Goal: Information Seeking & Learning: Learn about a topic

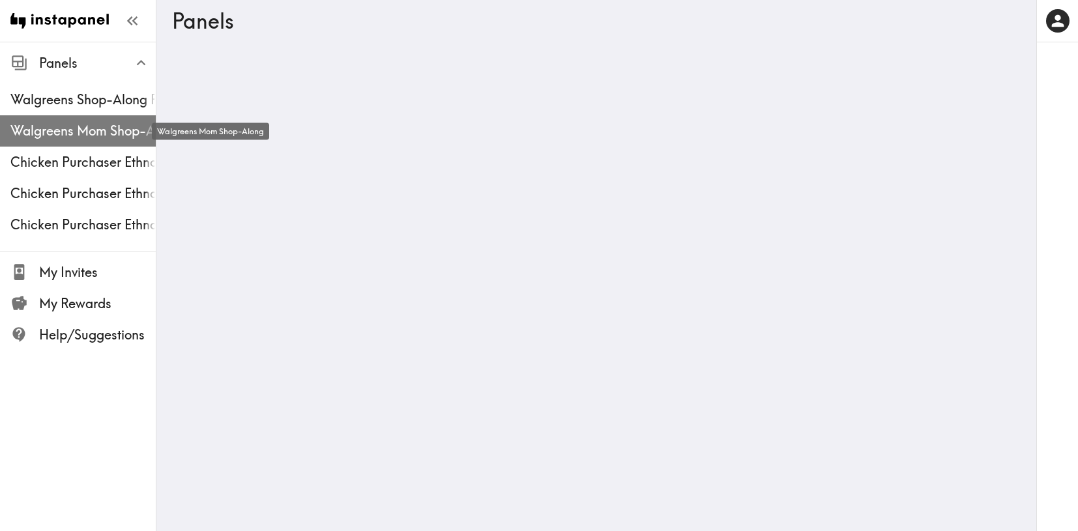
click at [76, 132] on span "Walgreens Mom Shop-Along" at bounding box center [82, 131] width 145 height 18
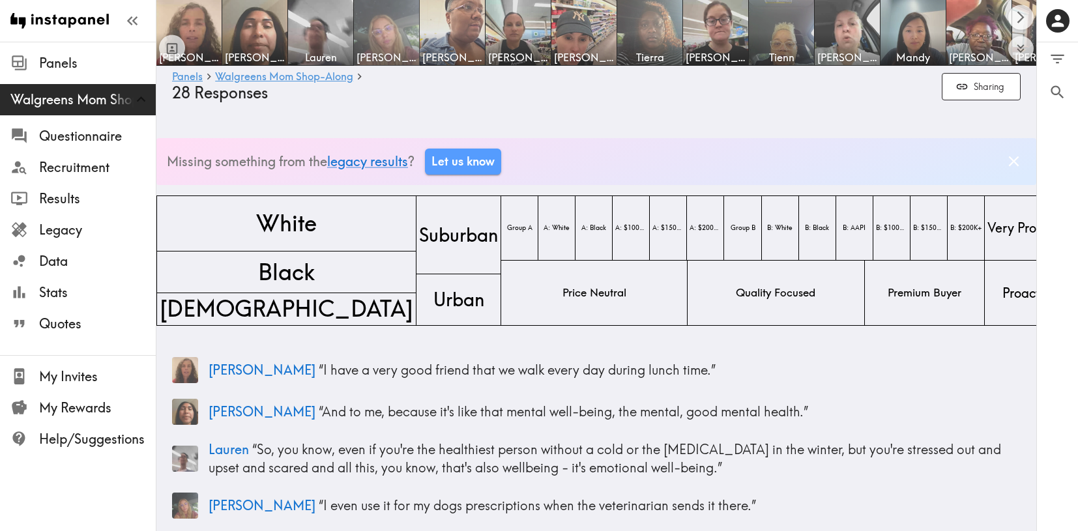
click at [403, 31] on img at bounding box center [387, 33] width 68 height 68
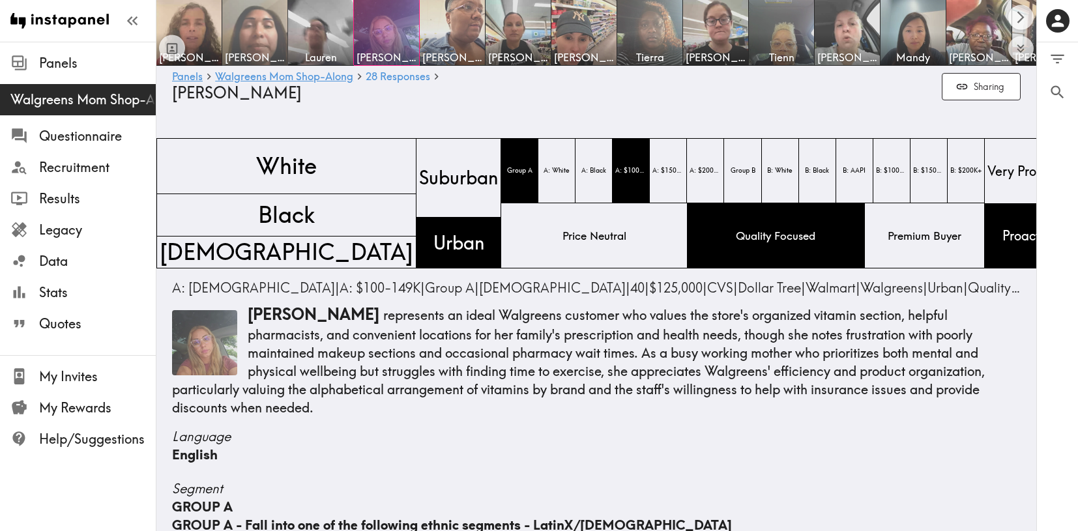
click at [267, 16] on img at bounding box center [255, 33] width 68 height 68
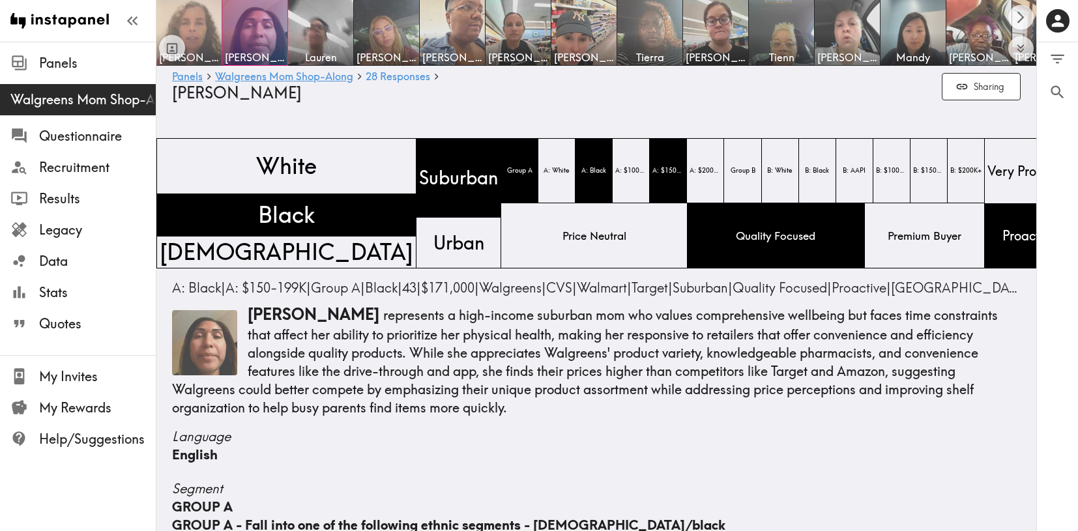
click at [192, 27] on img at bounding box center [189, 33] width 68 height 68
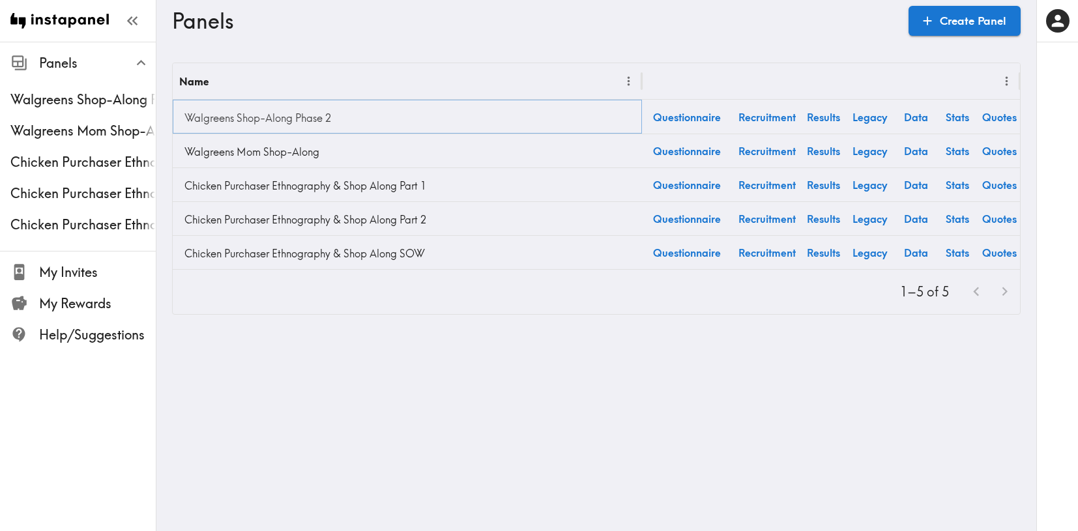
click at [231, 122] on link "Walgreens Shop-Along Phase 2" at bounding box center [407, 118] width 456 height 26
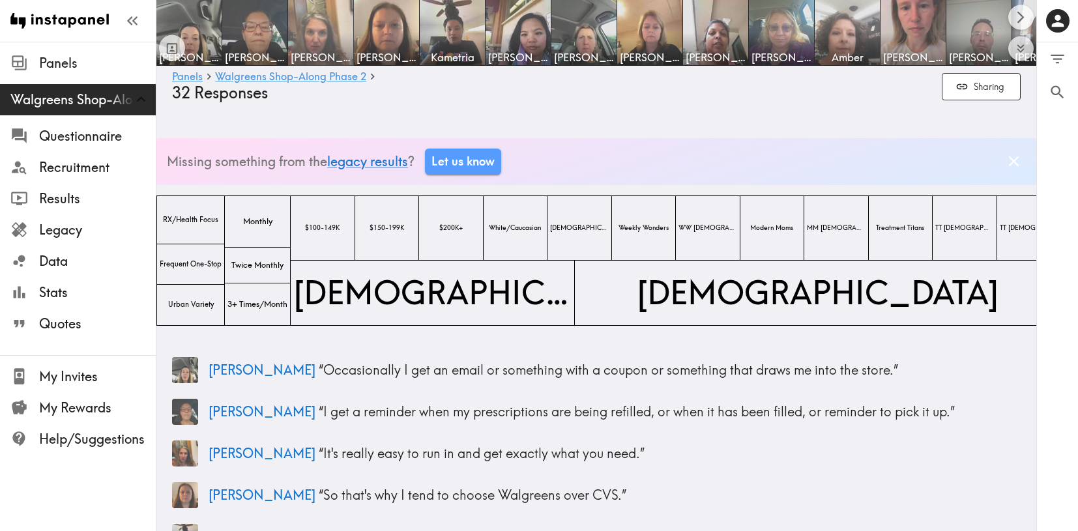
click at [327, 40] on img at bounding box center [321, 33] width 68 height 68
